Goal: Information Seeking & Learning: Check status

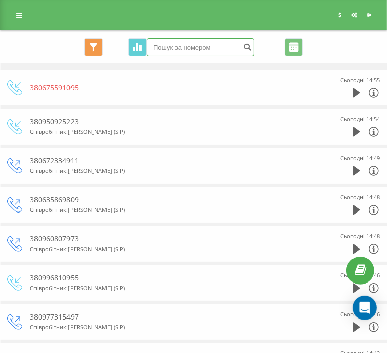
paste input "067 5187047"
type input "067 5187047"
